Goal: Information Seeking & Learning: Check status

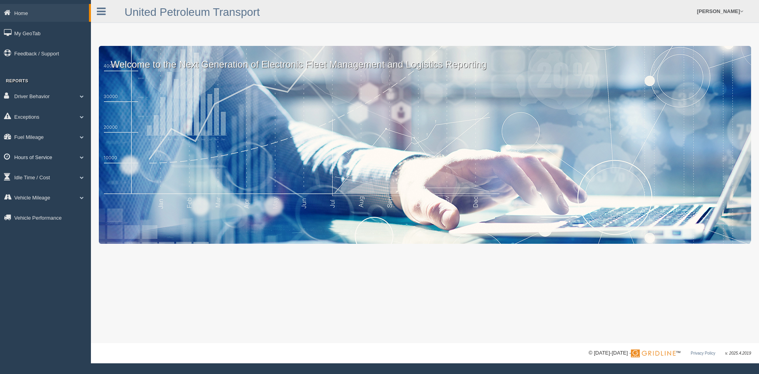
click at [34, 155] on link "Hours of Service" at bounding box center [45, 157] width 91 height 18
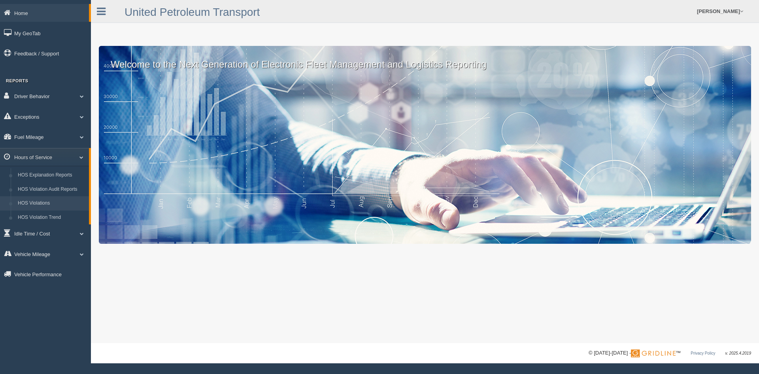
click at [39, 202] on link "HOS Violations" at bounding box center [51, 203] width 75 height 14
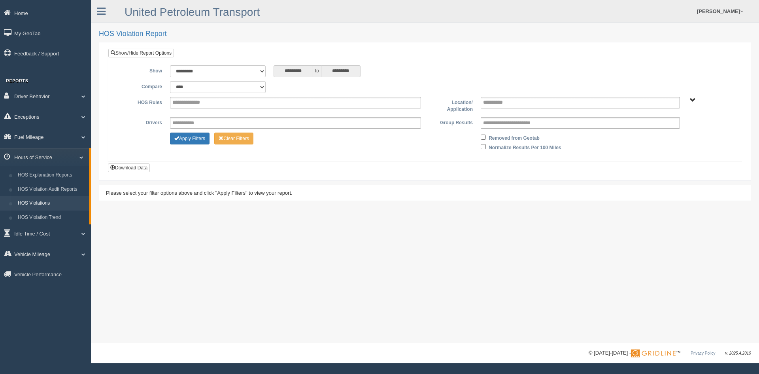
click at [691, 98] on span "UPT Regions" at bounding box center [693, 100] width 6 height 6
click at [661, 126] on button "UPT Regions" at bounding box center [666, 128] width 38 height 9
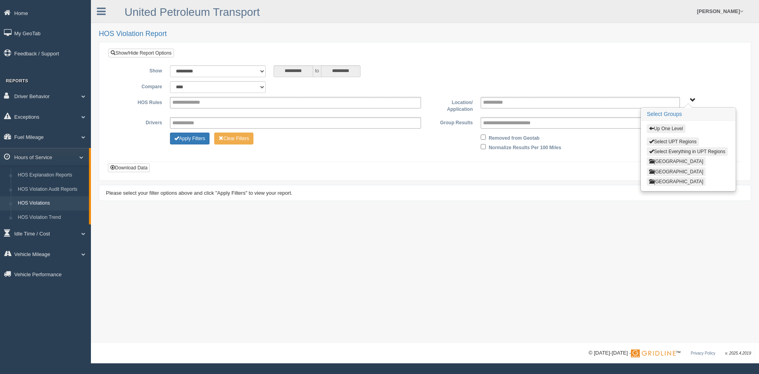
click at [671, 160] on button "North Region" at bounding box center [676, 161] width 59 height 9
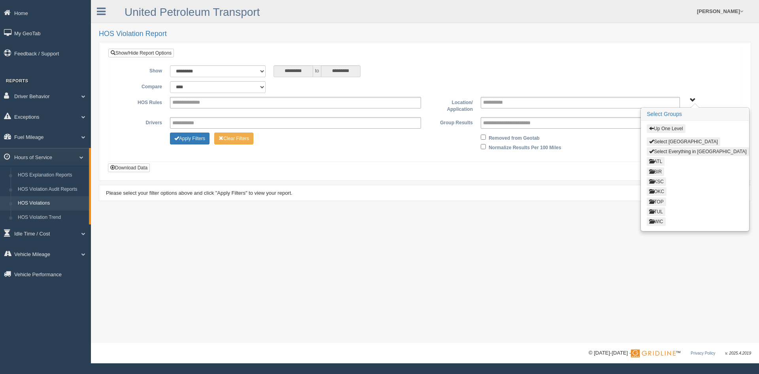
click at [660, 159] on button "ATL" at bounding box center [656, 161] width 18 height 9
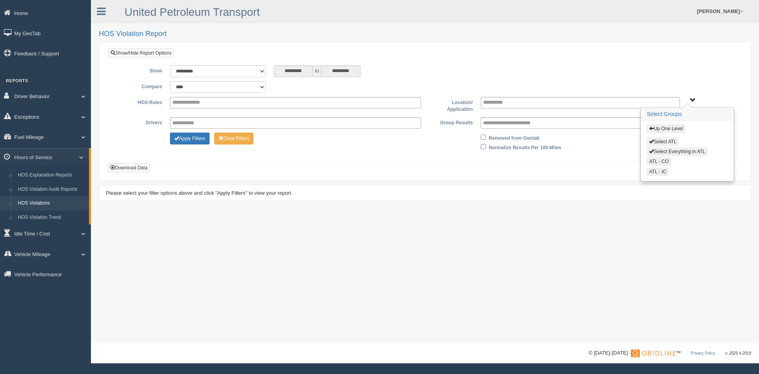
click at [666, 150] on button "Select Everything in ATL" at bounding box center [677, 151] width 61 height 9
click at [666, 127] on button "Up One Level" at bounding box center [666, 128] width 38 height 9
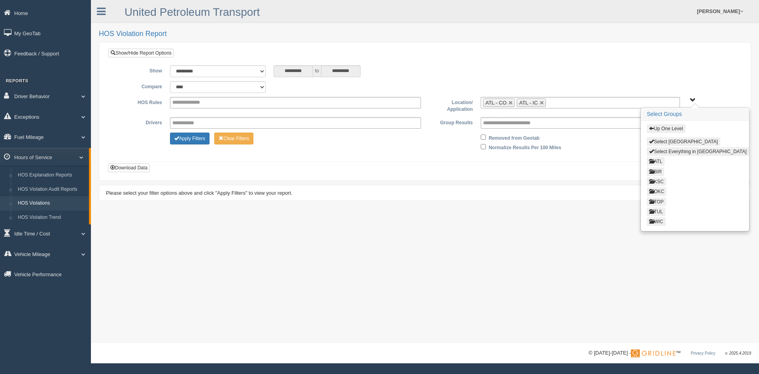
click at [661, 182] on button "KSC" at bounding box center [656, 181] width 19 height 9
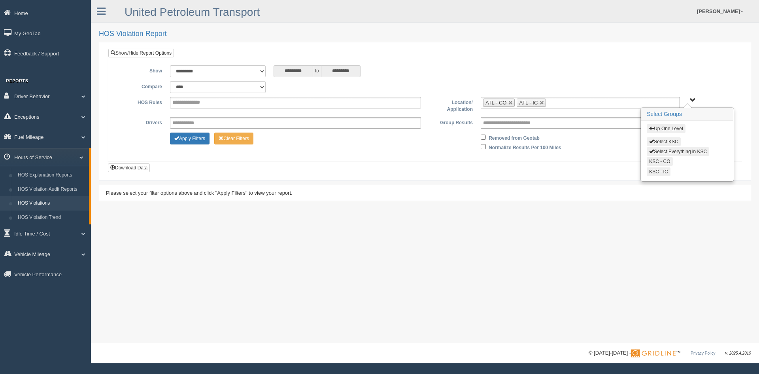
click at [667, 149] on button "Select Everything in KSC" at bounding box center [678, 151] width 62 height 9
click at [673, 125] on button "Up One Level" at bounding box center [666, 128] width 38 height 9
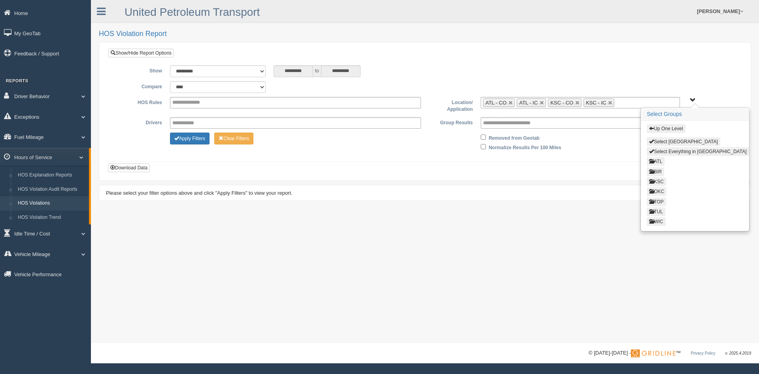
click at [660, 190] on button "OKC" at bounding box center [657, 191] width 20 height 9
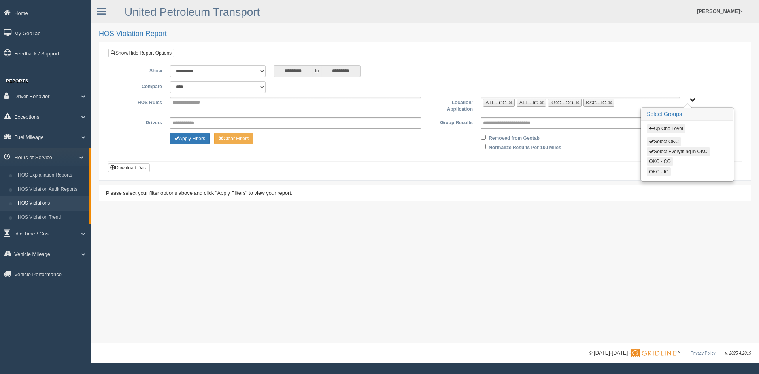
click at [672, 150] on button "Select Everything in OKC" at bounding box center [678, 151] width 63 height 9
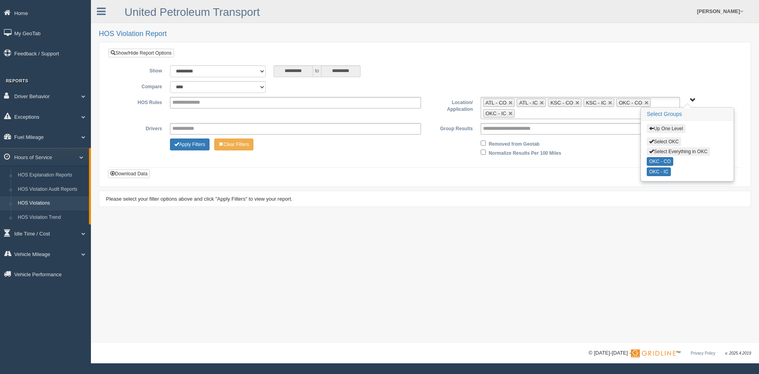
click at [668, 128] on button "Up One Level" at bounding box center [666, 128] width 38 height 9
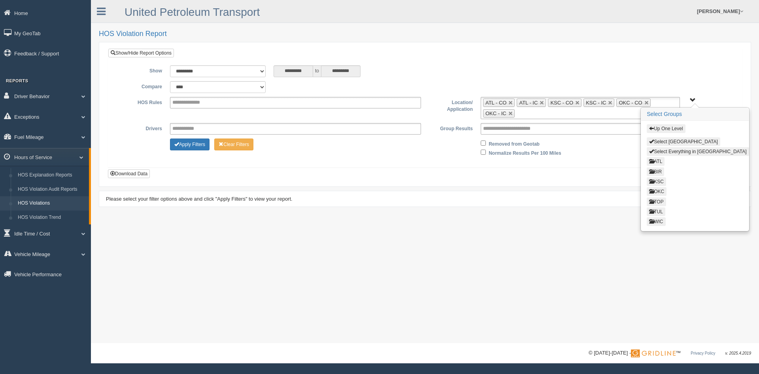
click at [662, 200] on button "TOP" at bounding box center [656, 201] width 19 height 9
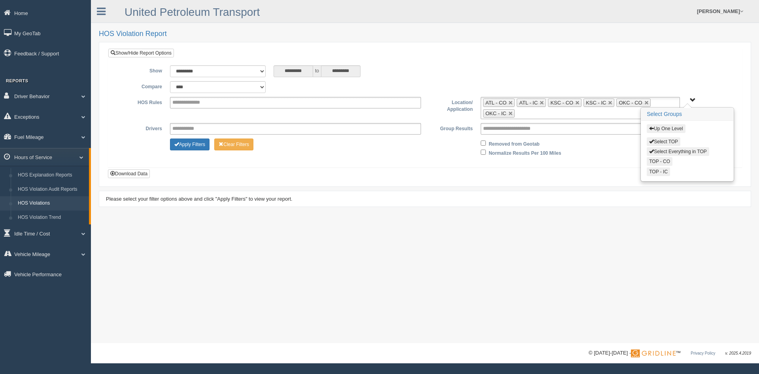
click at [668, 150] on button "Select Everything in TOP" at bounding box center [678, 151] width 62 height 9
click at [668, 128] on button "Up One Level" at bounding box center [666, 128] width 38 height 9
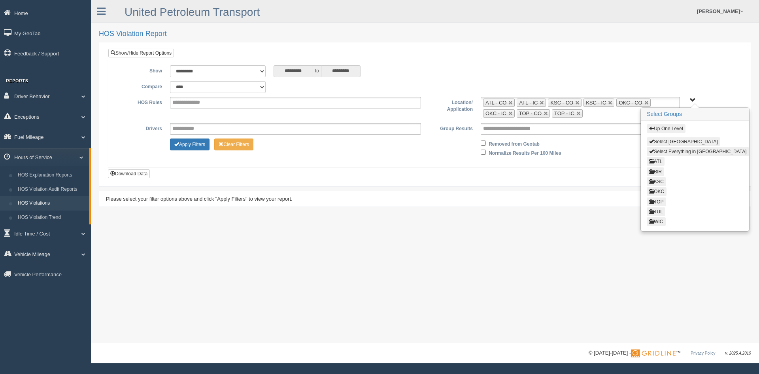
click at [658, 208] on button "TUL" at bounding box center [656, 211] width 19 height 9
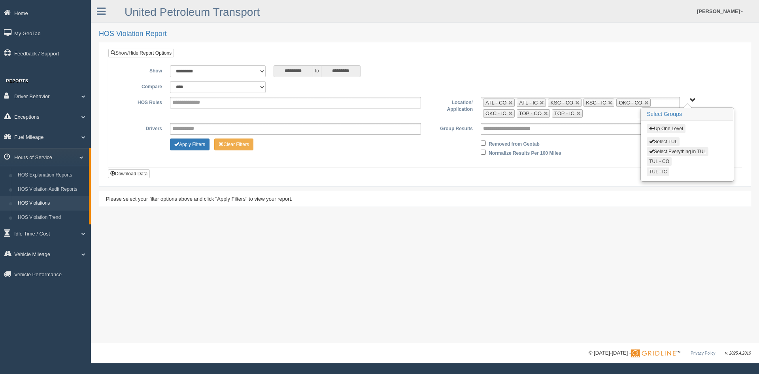
click at [674, 148] on button "Select Everything in TUL" at bounding box center [678, 151] width 62 height 9
click at [675, 127] on button "Up One Level" at bounding box center [666, 128] width 38 height 9
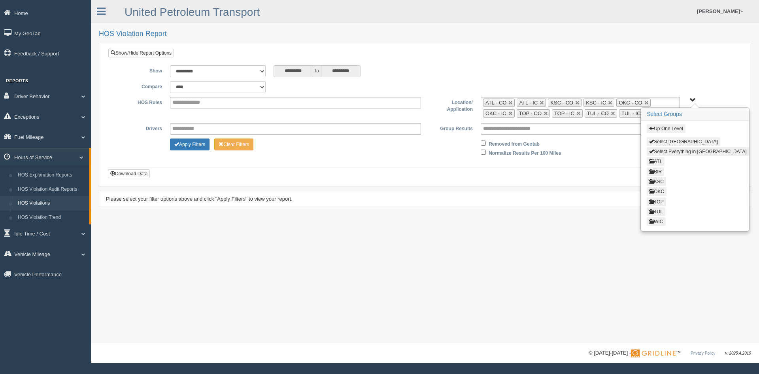
click at [658, 220] on button "WIC" at bounding box center [656, 221] width 19 height 9
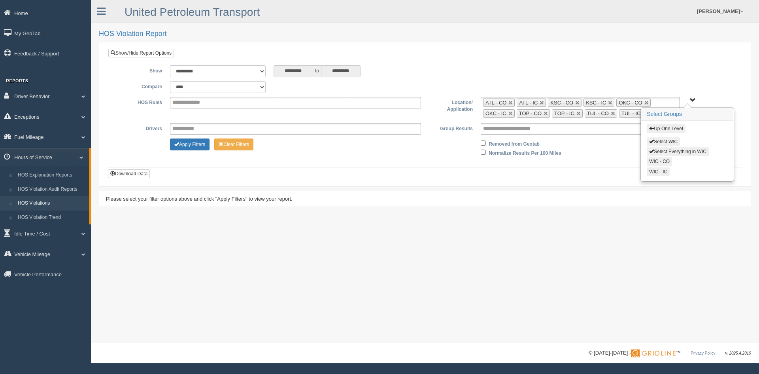
click at [675, 151] on button "Select Everything in WIC" at bounding box center [678, 151] width 62 height 9
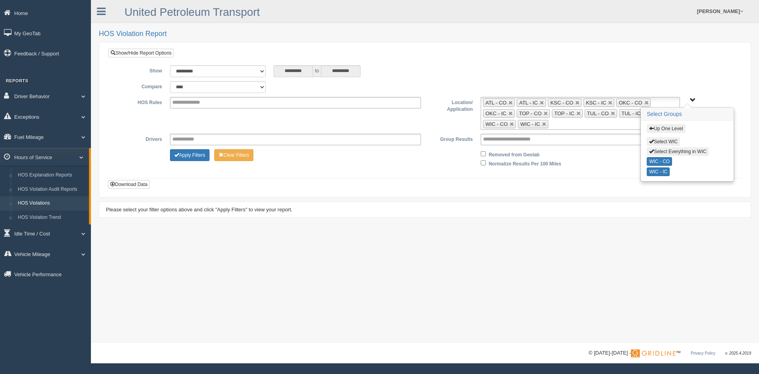
click at [672, 126] on button "Up One Level" at bounding box center [666, 128] width 38 height 9
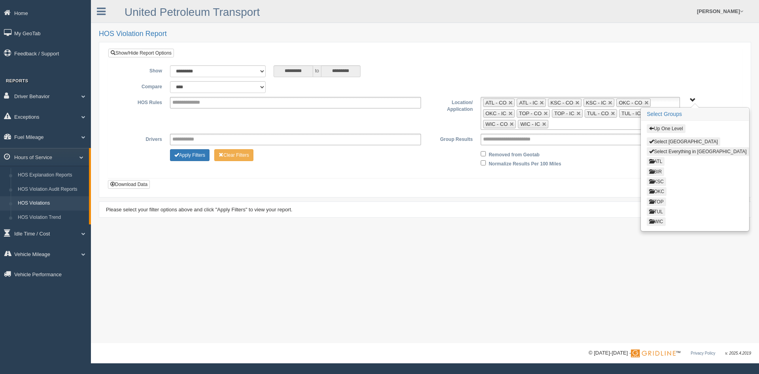
click at [602, 160] on div "Removed from Geotab Normalize Results Per 100 Miles" at bounding box center [580, 158] width 207 height 19
click at [693, 100] on span "Up One Level Select North Region Select Everything in North Region ATL BIR KSC …" at bounding box center [693, 100] width 6 height 6
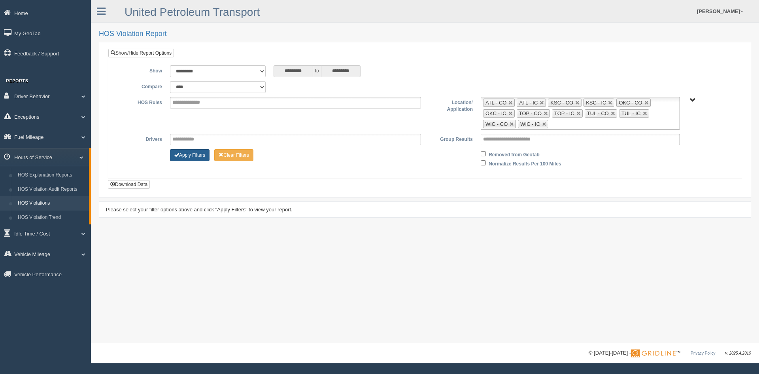
click at [182, 153] on button "Apply Filters" at bounding box center [190, 155] width 40 height 12
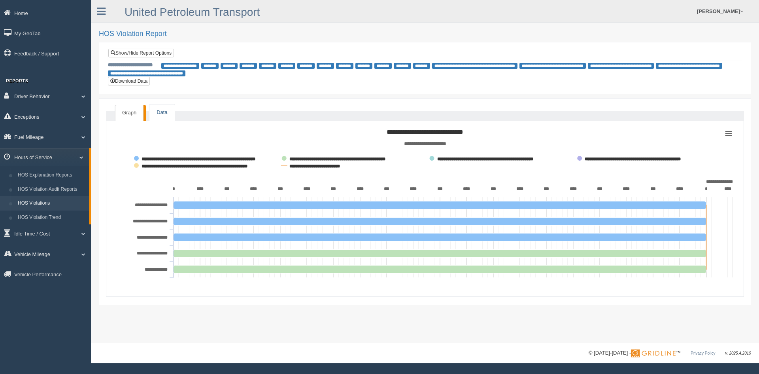
click at [161, 115] on link "Data" at bounding box center [161, 112] width 25 height 16
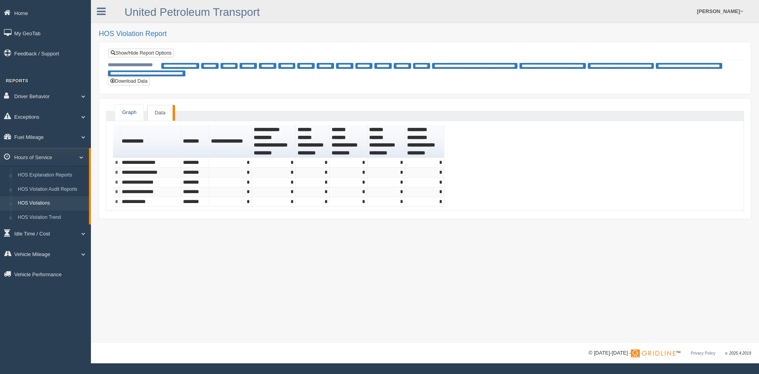
click at [132, 112] on link "Graph" at bounding box center [129, 112] width 28 height 16
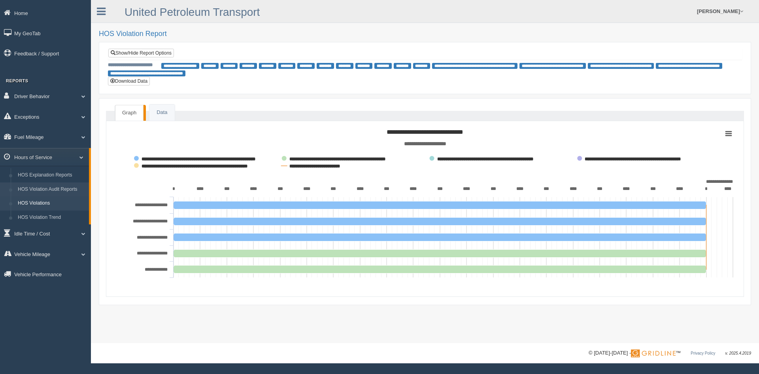
click at [41, 188] on link "HOS Violation Audit Reports" at bounding box center [51, 189] width 75 height 14
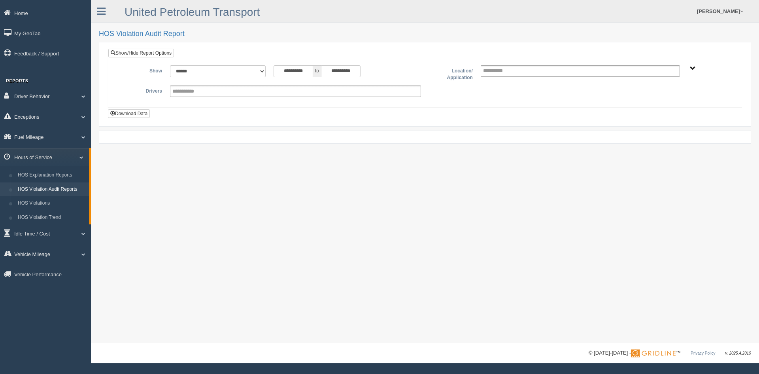
click at [693, 67] on span "UPT Regions" at bounding box center [693, 69] width 6 height 6
click at [659, 97] on button "UPT Regions" at bounding box center [666, 97] width 38 height 9
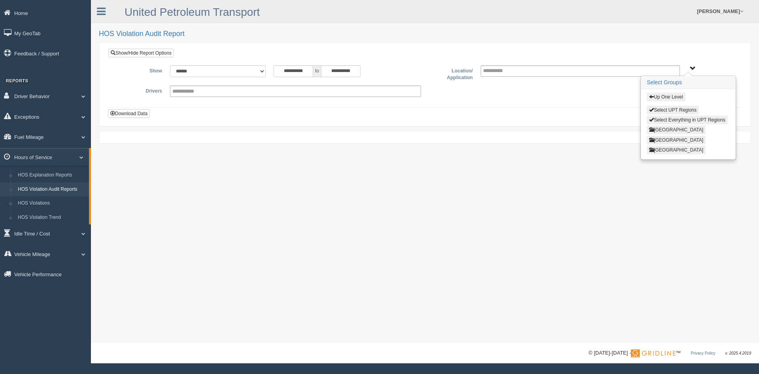
click at [658, 129] on button "North Region" at bounding box center [676, 129] width 59 height 9
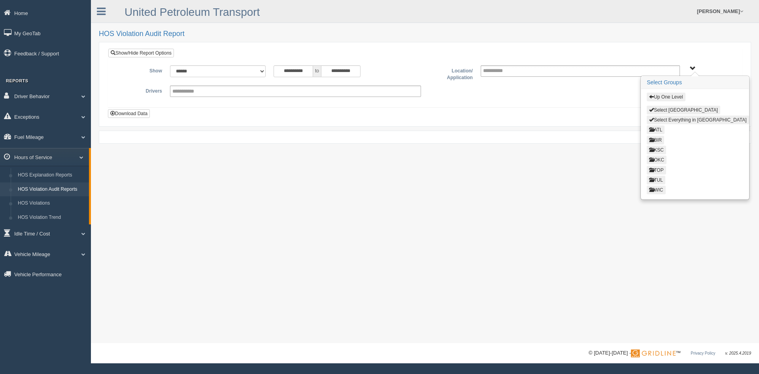
click at [674, 118] on button "Select Everything in North Region" at bounding box center [698, 119] width 102 height 9
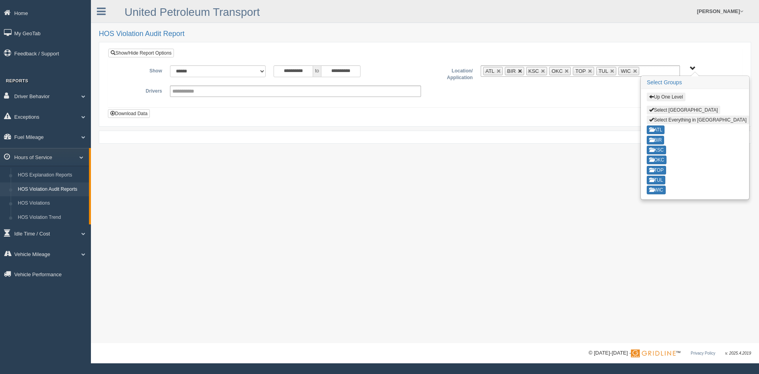
click at [521, 72] on link at bounding box center [520, 71] width 5 height 5
click at [693, 68] on span "Up One Level Select North Region Select Everything in North Region ATL BIR KSC …" at bounding box center [693, 69] width 6 height 6
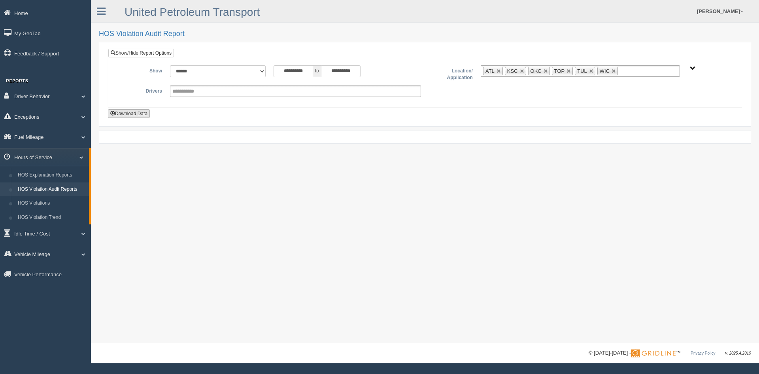
click at [130, 111] on button "Download Data" at bounding box center [129, 113] width 42 height 9
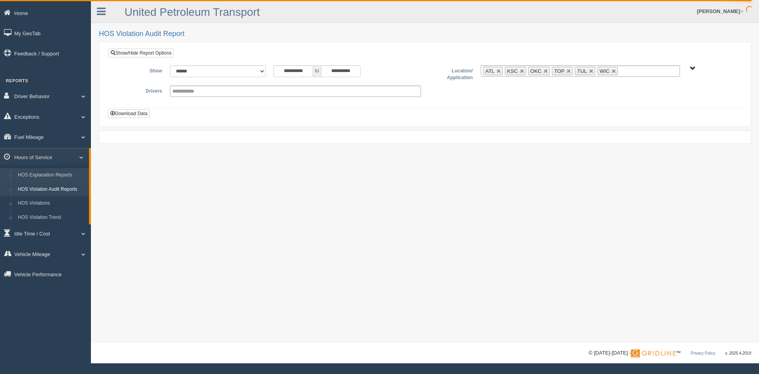
click at [39, 173] on link "HOS Explanation Reports" at bounding box center [51, 175] width 75 height 14
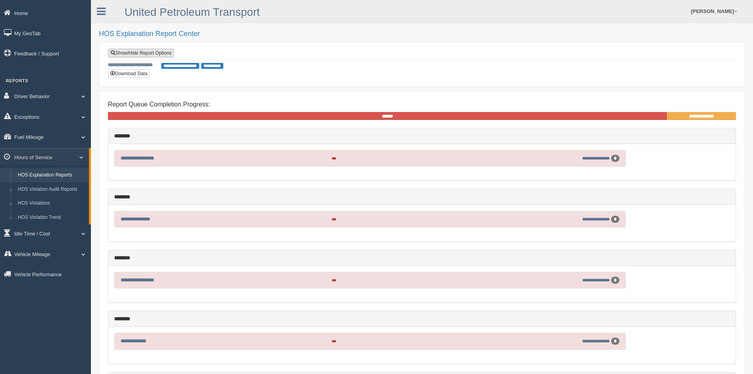
click at [143, 52] on link "Show/Hide Report Options" at bounding box center [141, 53] width 66 height 9
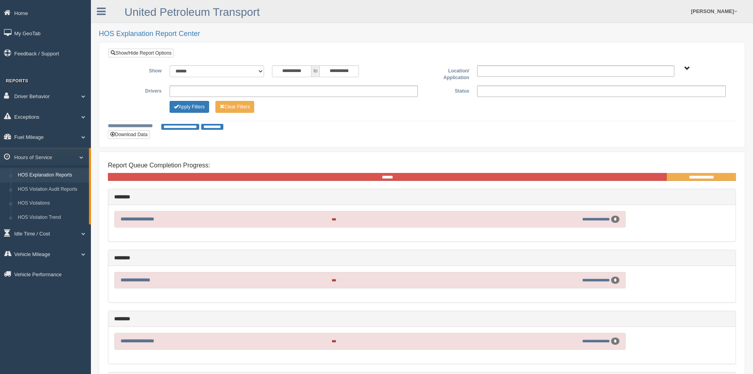
click at [688, 68] on span "UPT Regions" at bounding box center [688, 69] width 6 height 6
click at [671, 94] on button "UPT Regions" at bounding box center [666, 97] width 38 height 9
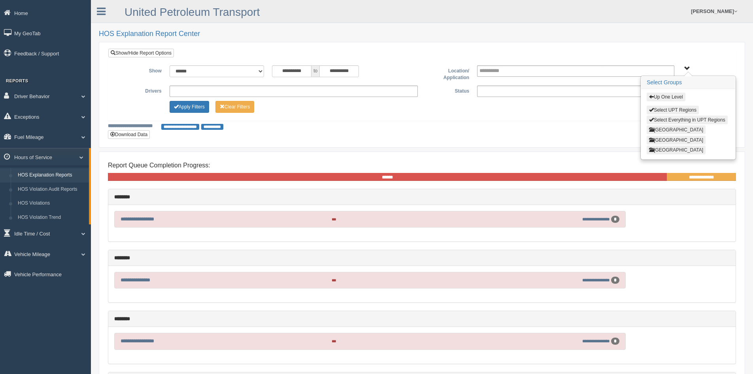
click at [661, 127] on button "North Region" at bounding box center [676, 129] width 59 height 9
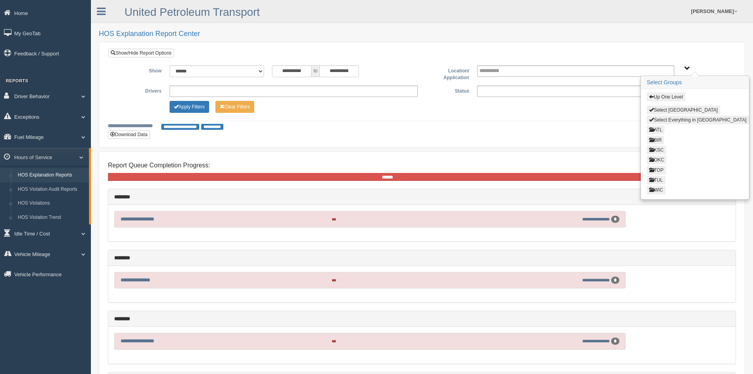
click at [668, 117] on button "Select Everything in North Region" at bounding box center [698, 119] width 102 height 9
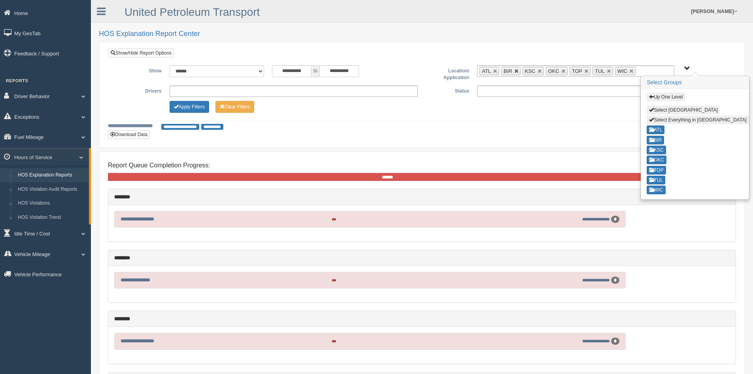
click at [517, 72] on link at bounding box center [516, 71] width 5 height 5
click at [688, 67] on span "Up One Level Select North Region Select Everything in North Region ATL BIR KSC …" at bounding box center [688, 69] width 6 height 6
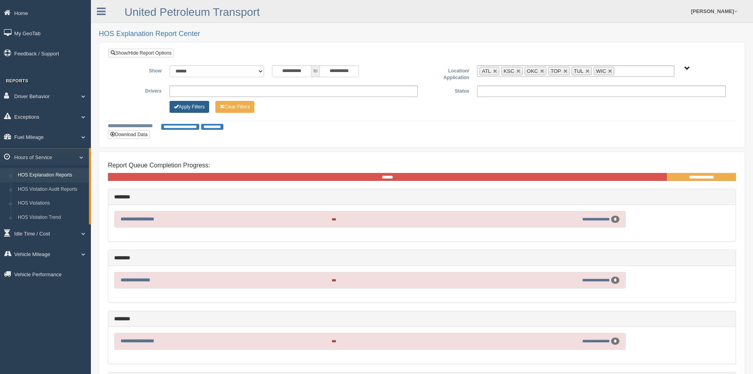
click at [191, 106] on button "Apply Filters" at bounding box center [190, 107] width 40 height 12
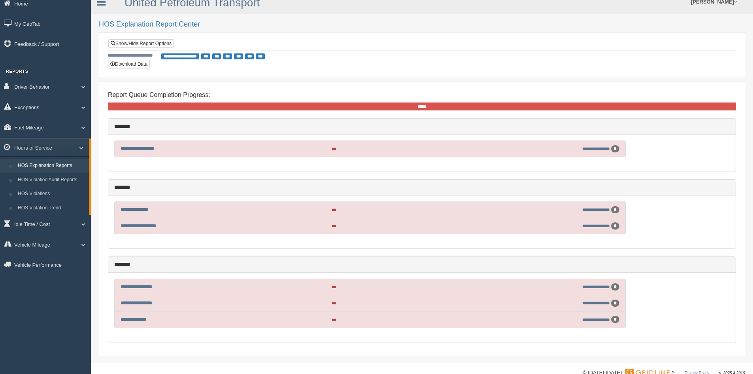
scroll to position [26, 0]
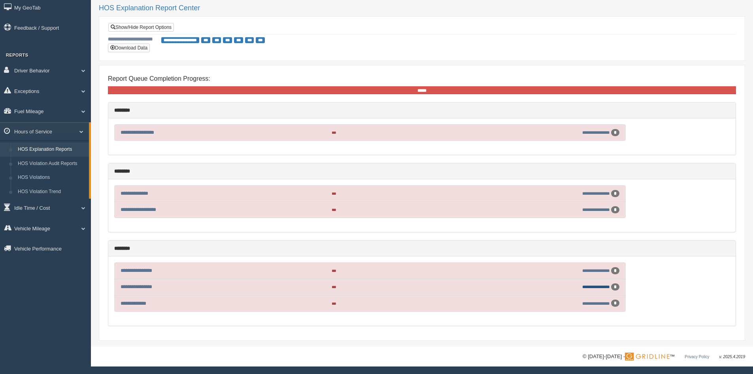
click at [595, 286] on link "**********" at bounding box center [597, 286] width 28 height 4
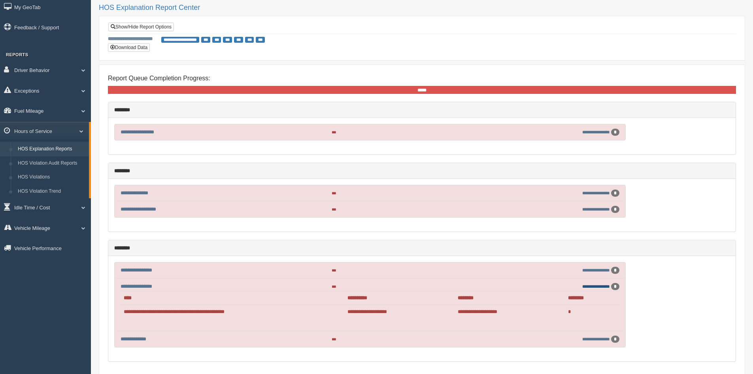
click at [590, 286] on link "**********" at bounding box center [597, 286] width 28 height 4
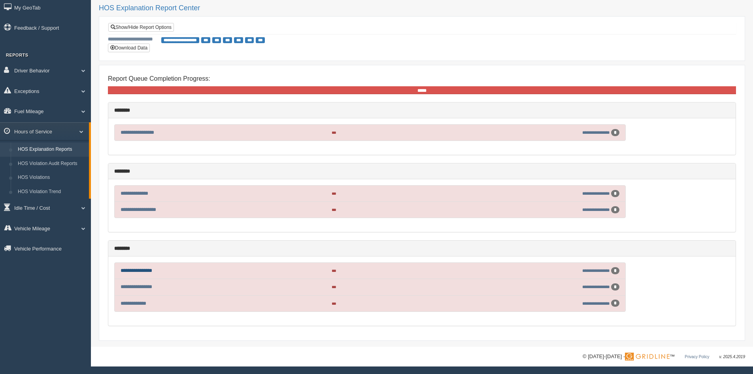
click at [142, 269] on link "**********" at bounding box center [137, 270] width 32 height 5
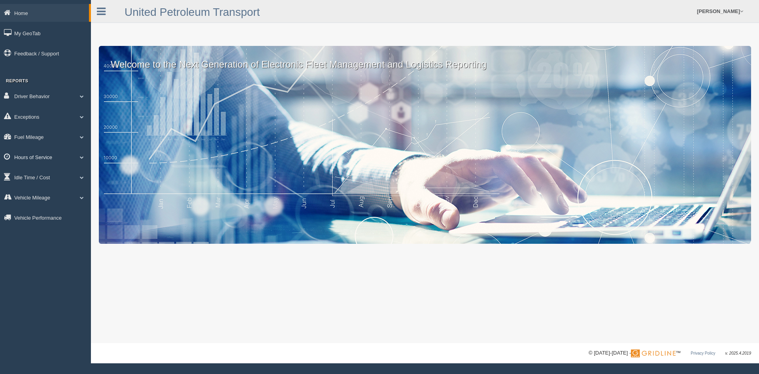
click at [29, 154] on link "Hours of Service" at bounding box center [45, 157] width 91 height 18
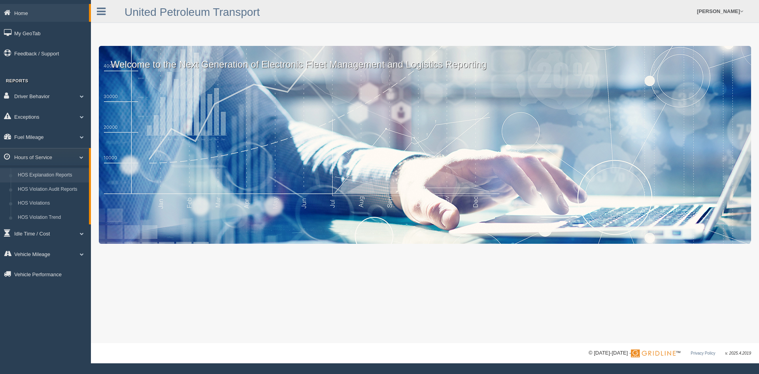
click at [30, 176] on link "HOS Explanation Reports" at bounding box center [51, 175] width 75 height 14
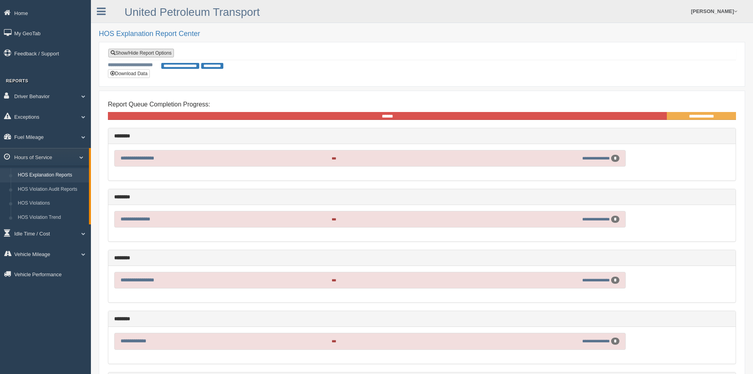
click at [146, 50] on link "Show/Hide Report Options" at bounding box center [141, 53] width 66 height 9
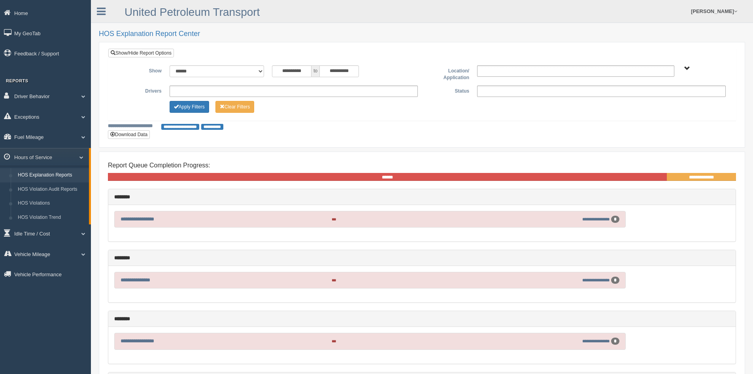
click at [687, 67] on span "UPT Regions" at bounding box center [688, 69] width 6 height 6
click at [659, 97] on button "UPT Regions" at bounding box center [666, 97] width 38 height 9
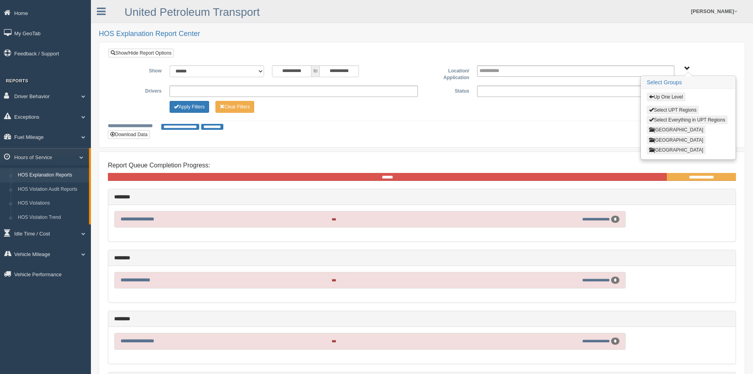
click at [659, 127] on button "North Region" at bounding box center [676, 129] width 59 height 9
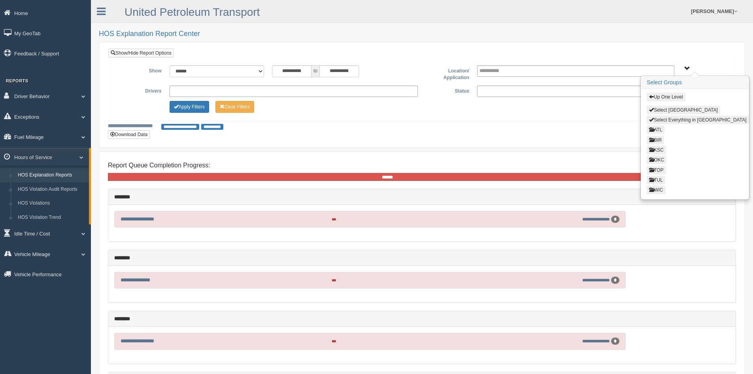
click at [664, 119] on button "Select Everything in North Region" at bounding box center [698, 119] width 102 height 9
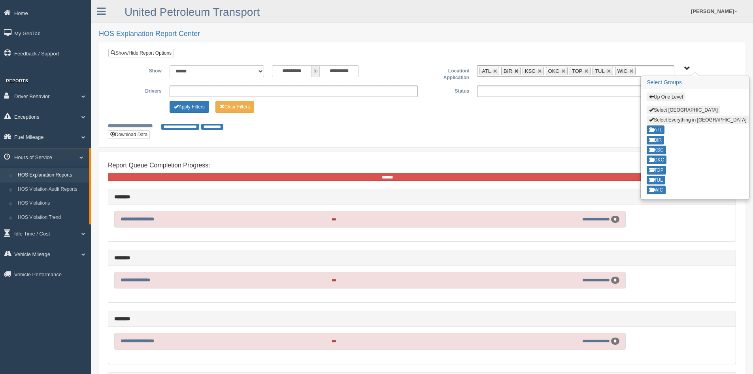
click at [516, 69] on link at bounding box center [516, 71] width 5 height 5
click at [197, 106] on button "Apply Filters" at bounding box center [190, 107] width 40 height 12
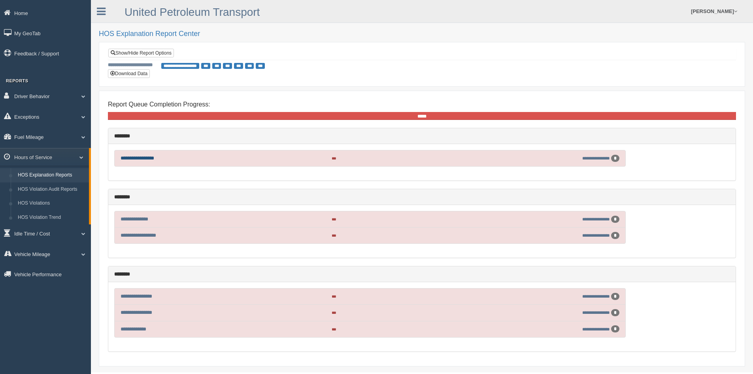
click at [151, 158] on link "**********" at bounding box center [138, 157] width 34 height 5
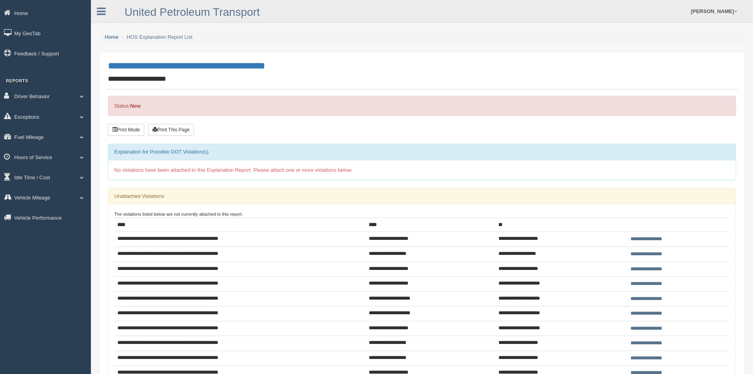
click at [112, 36] on link "Home" at bounding box center [112, 37] width 14 height 6
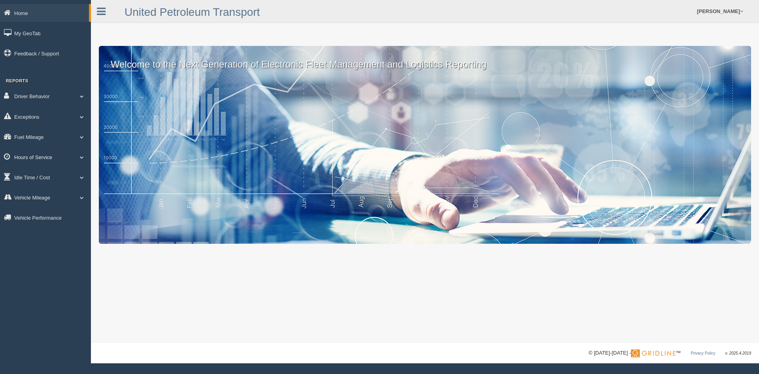
click at [26, 157] on link "Hours of Service" at bounding box center [45, 157] width 91 height 18
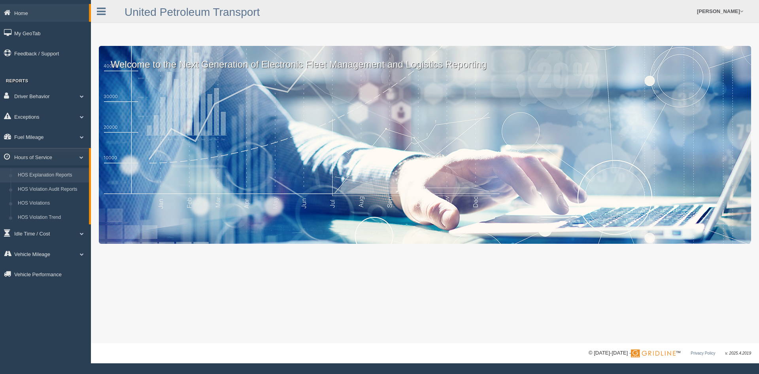
click at [45, 174] on link "HOS Explanation Reports" at bounding box center [51, 175] width 75 height 14
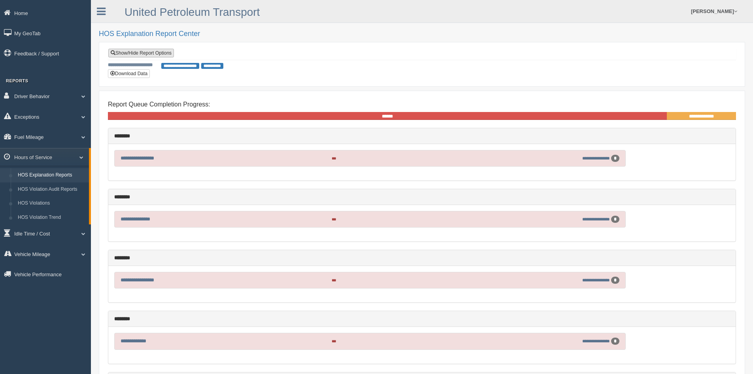
click at [155, 55] on link "Show/Hide Report Options" at bounding box center [141, 53] width 66 height 9
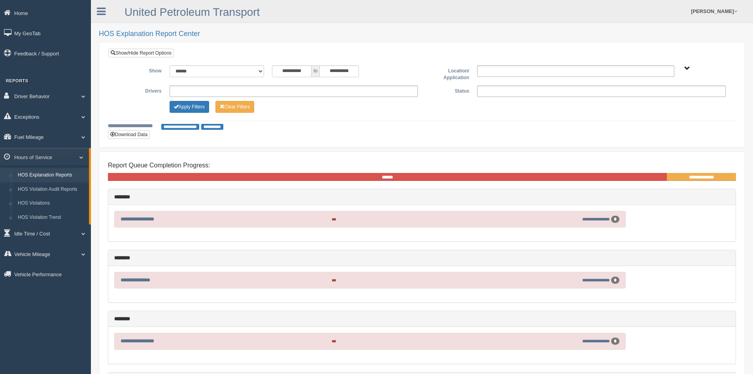
click at [688, 66] on span "UPT Regions" at bounding box center [688, 69] width 6 height 6
click at [668, 95] on button "UPT Regions" at bounding box center [666, 97] width 38 height 9
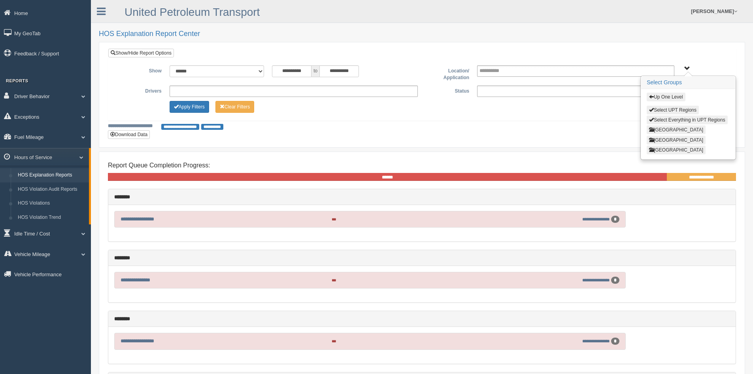
click at [661, 129] on button "North Region" at bounding box center [676, 129] width 59 height 9
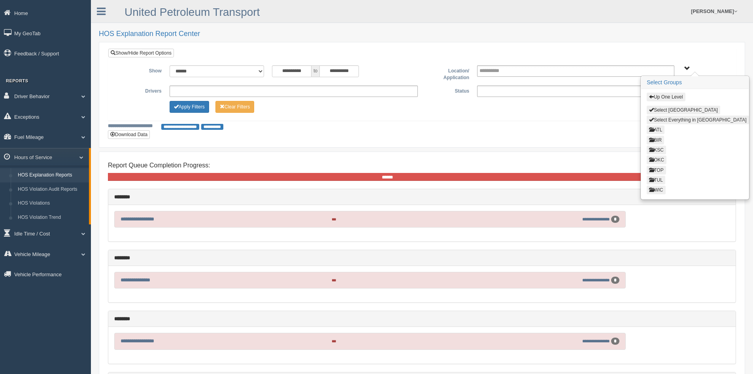
click at [668, 118] on button "Select Everything in North Region" at bounding box center [698, 119] width 102 height 9
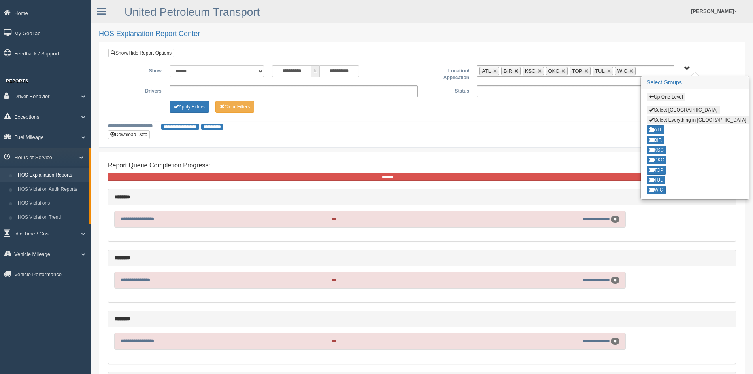
click at [516, 70] on link at bounding box center [516, 71] width 5 height 5
click at [187, 108] on button "Apply Filters" at bounding box center [190, 107] width 40 height 12
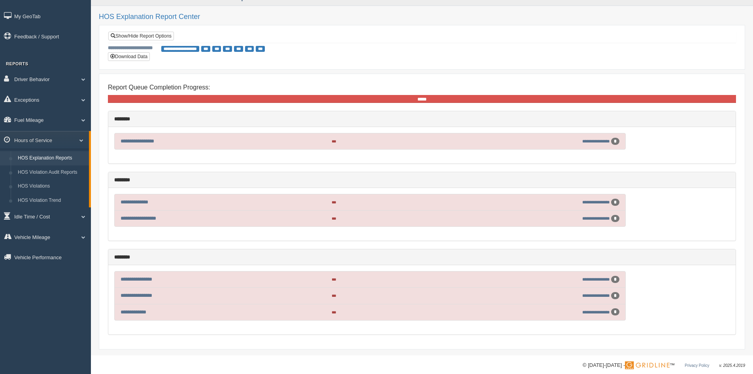
scroll to position [26, 0]
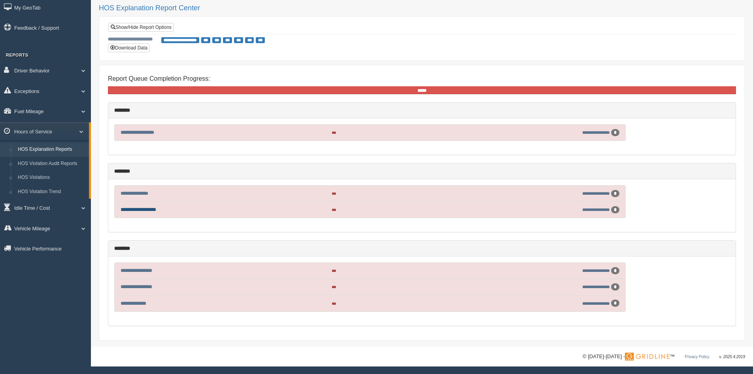
click at [141, 208] on link "**********" at bounding box center [139, 209] width 36 height 5
